Goal: Transaction & Acquisition: Purchase product/service

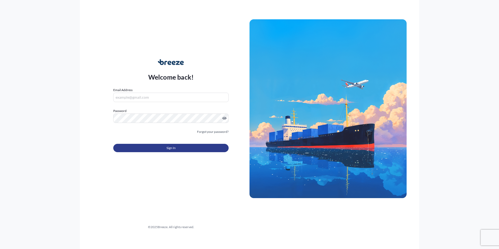
type input "[EMAIL_ADDRESS][DOMAIN_NAME]"
click at [170, 145] on span "Sign In" at bounding box center [170, 147] width 9 height 5
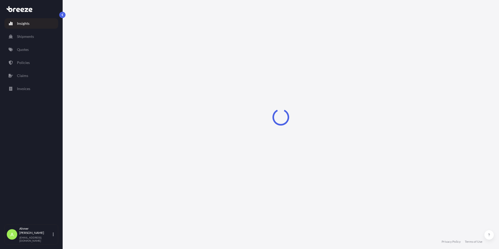
select select "2025"
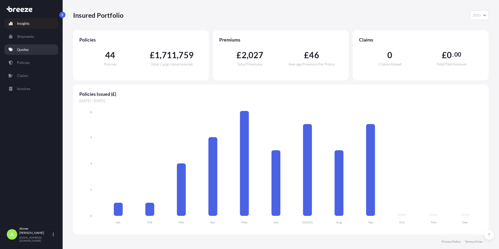
click at [37, 46] on link "Quotes" at bounding box center [31, 49] width 54 height 10
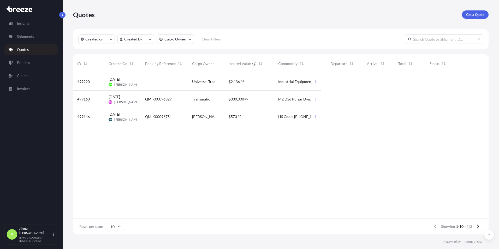
scroll to position [160, 411]
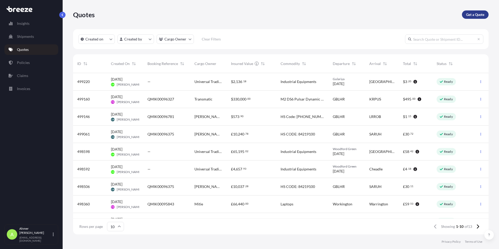
click at [475, 14] on p "Get a Quote" at bounding box center [475, 14] width 18 height 5
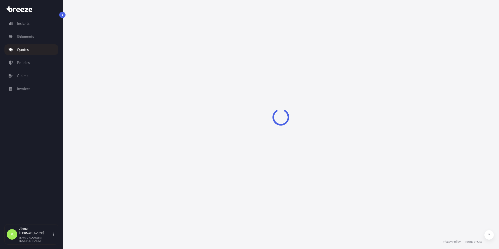
select select "Air"
select select "1"
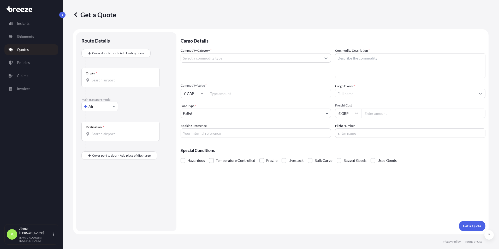
click at [110, 78] on input "Origin *" at bounding box center [123, 79] width 62 height 5
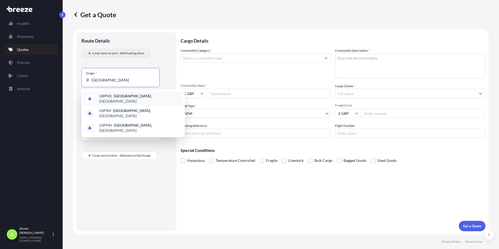
type input "[GEOGRAPHIC_DATA]"
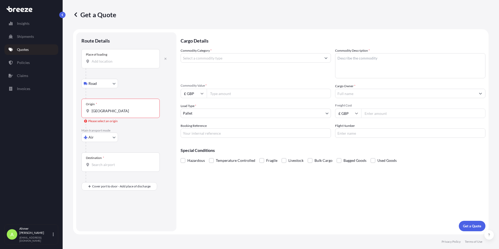
click at [120, 61] on input "Place of loading" at bounding box center [123, 61] width 62 height 5
click at [107, 139] on body "3 options available. 0 options available. Insights Shipments Quotes Policies Cl…" at bounding box center [249, 124] width 499 height 249
click at [98, 171] on span "Road" at bounding box center [95, 169] width 8 height 5
select select "Road"
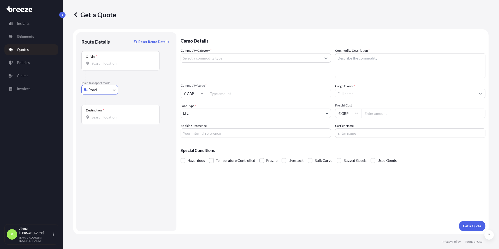
click at [126, 65] on input "Origin *" at bounding box center [123, 63] width 62 height 5
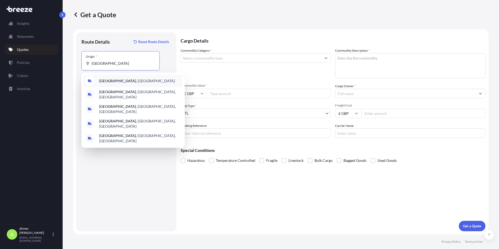
click at [120, 78] on div "[GEOGRAPHIC_DATA] , [GEOGRAPHIC_DATA]" at bounding box center [132, 81] width 99 height 13
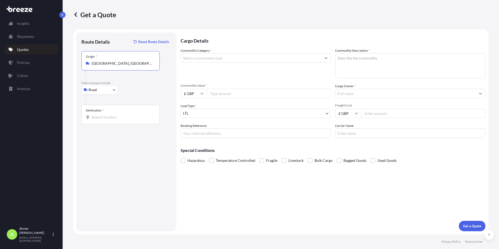
type input "[GEOGRAPHIC_DATA], [GEOGRAPHIC_DATA]"
click at [119, 115] on input "Destination *" at bounding box center [123, 117] width 62 height 5
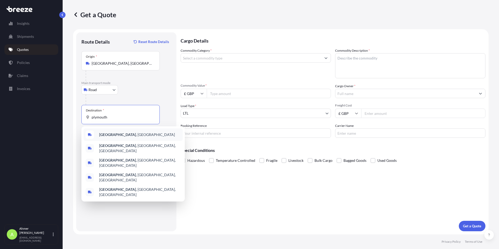
click at [115, 132] on span "[GEOGRAPHIC_DATA] , [GEOGRAPHIC_DATA]" at bounding box center [137, 134] width 76 height 5
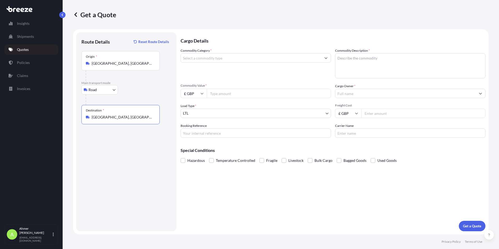
type input "[GEOGRAPHIC_DATA], [GEOGRAPHIC_DATA]"
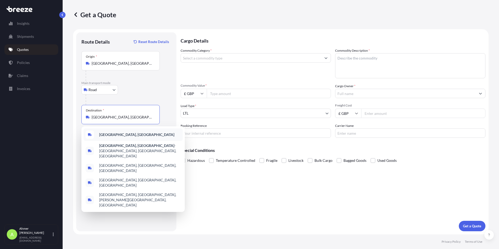
click at [146, 136] on div "[GEOGRAPHIC_DATA], [GEOGRAPHIC_DATA]" at bounding box center [132, 134] width 99 height 13
click at [111, 136] on b "[GEOGRAPHIC_DATA], [GEOGRAPHIC_DATA]" at bounding box center [136, 134] width 75 height 4
click at [115, 133] on b "[GEOGRAPHIC_DATA], [GEOGRAPHIC_DATA]" at bounding box center [136, 134] width 75 height 4
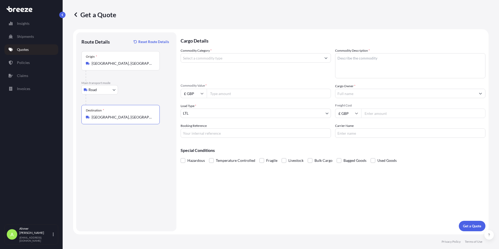
click at [221, 60] on input "Commodity Category *" at bounding box center [251, 57] width 140 height 9
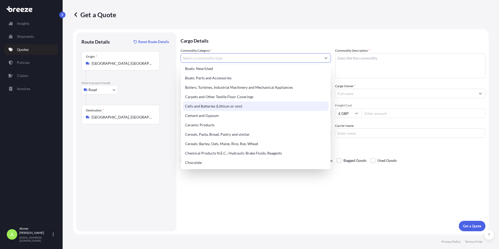
scroll to position [78, 0]
